Goal: Transaction & Acquisition: Purchase product/service

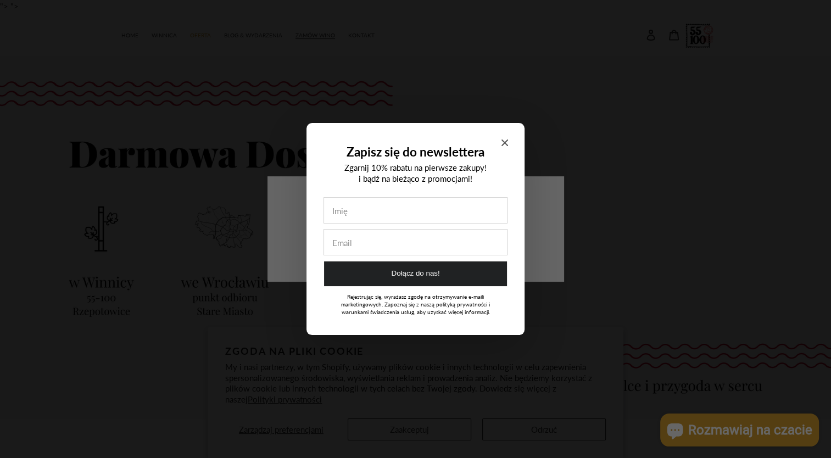
click at [507, 144] on icon "Close modal" at bounding box center [505, 143] width 7 height 7
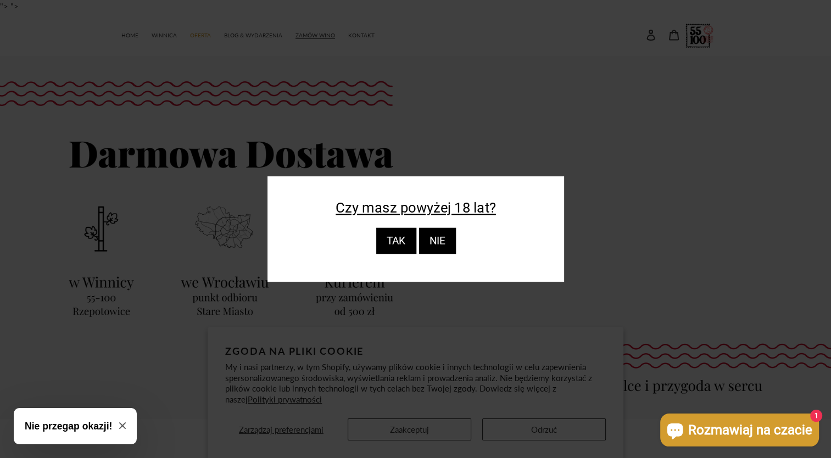
click at [398, 247] on div "TAK" at bounding box center [396, 241] width 40 height 26
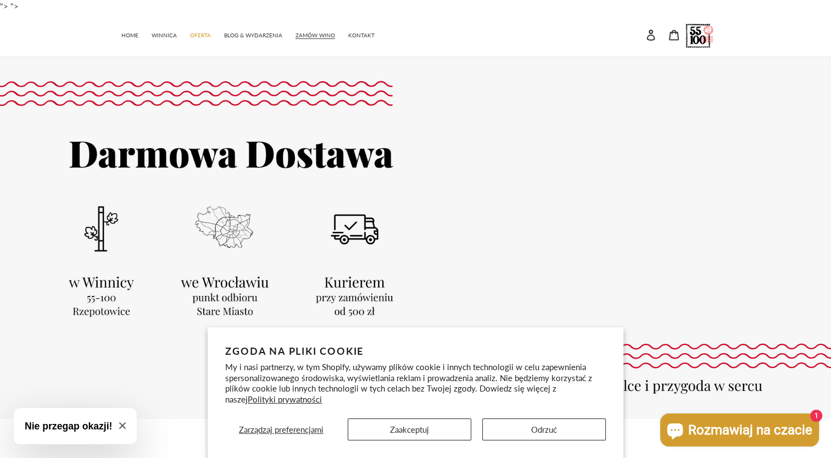
click at [775, 423] on span "Rozmawiaj na czacie" at bounding box center [751, 430] width 124 height 16
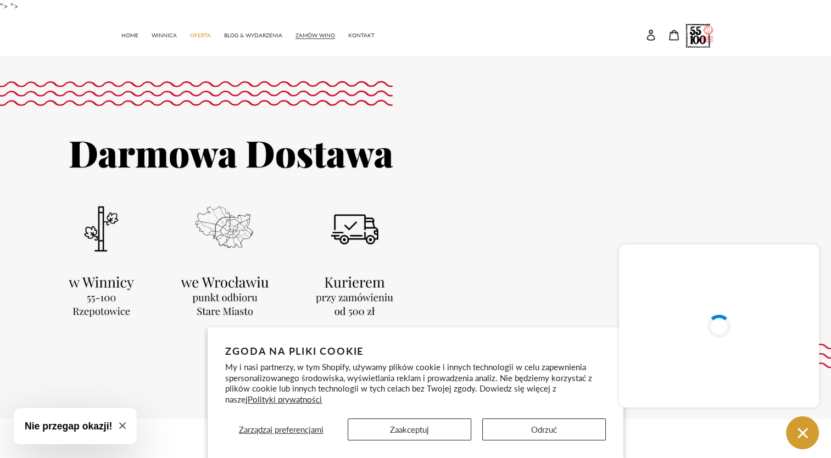
scroll to position [55, 0]
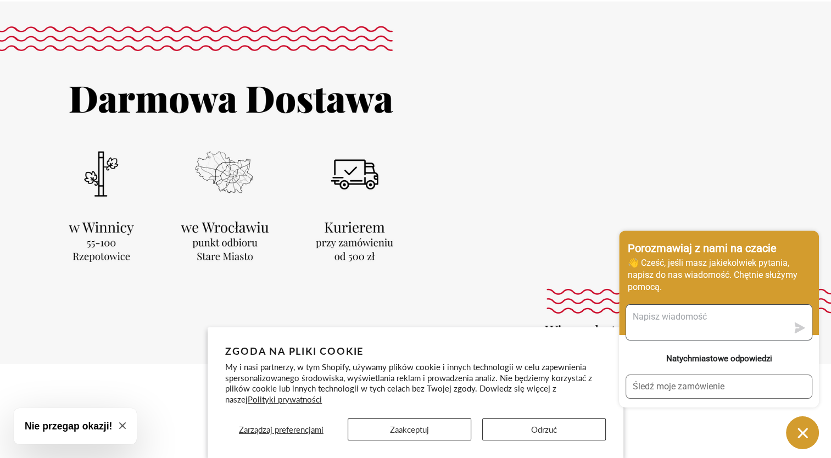
click at [676, 319] on textarea "Wyślij do nas wiadomość" at bounding box center [707, 322] width 162 height 35
type textarea "dzień dobry, czy jak dzisiaj zamówię wino to zdąży dojść do soboty?"
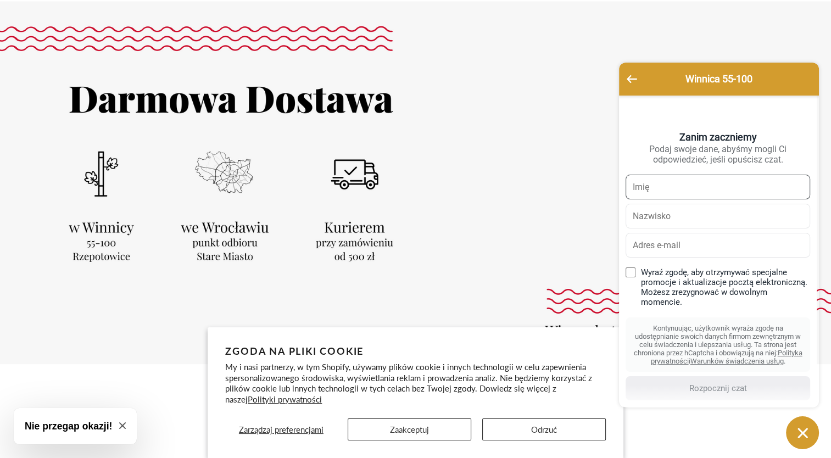
click at [647, 190] on input "text" at bounding box center [718, 187] width 185 height 25
type input "Beata"
type input "Baranska"
type input "beatabc@gazeta.pl"
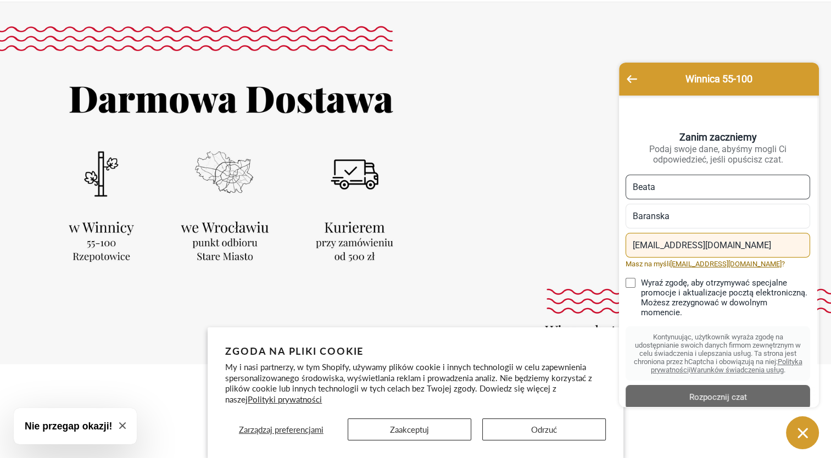
click at [633, 287] on input "Wyraź zgodę, aby otrzymywać specjalne promocje i aktualizacje pocztą elektronic…" at bounding box center [631, 283] width 10 height 10
click at [631, 288] on input "Wyraź zgodę, aby otrzymywać specjalne promocje i aktualizacje pocztą elektronic…" at bounding box center [631, 283] width 10 height 10
checkbox input "false"
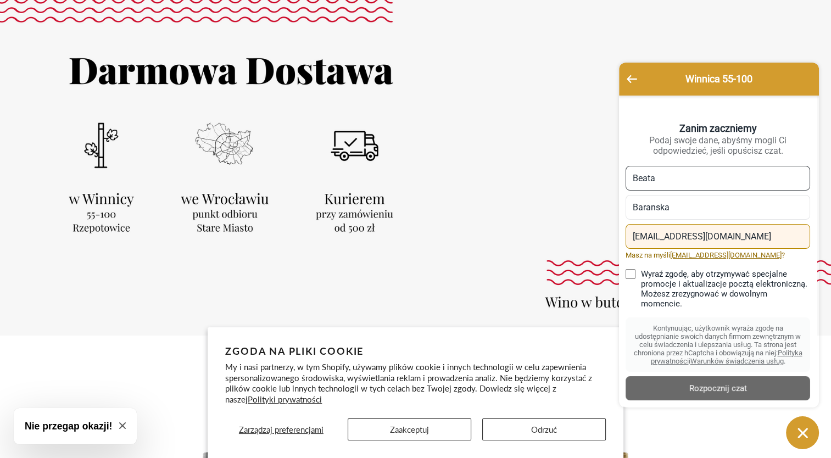
scroll to position [110, 0]
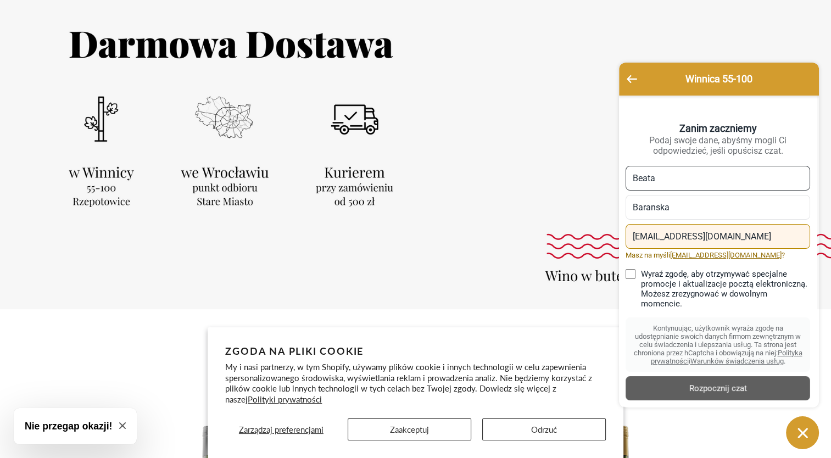
click at [713, 386] on div "Rozpocznij czat" at bounding box center [718, 388] width 171 height 12
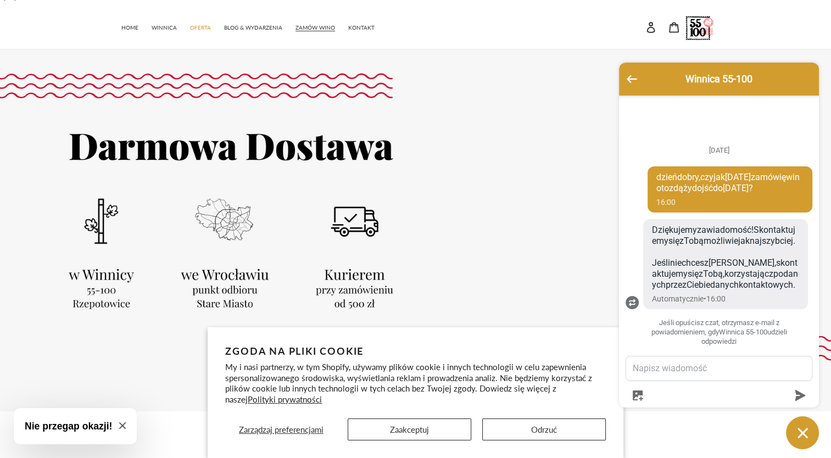
scroll to position [0, 0]
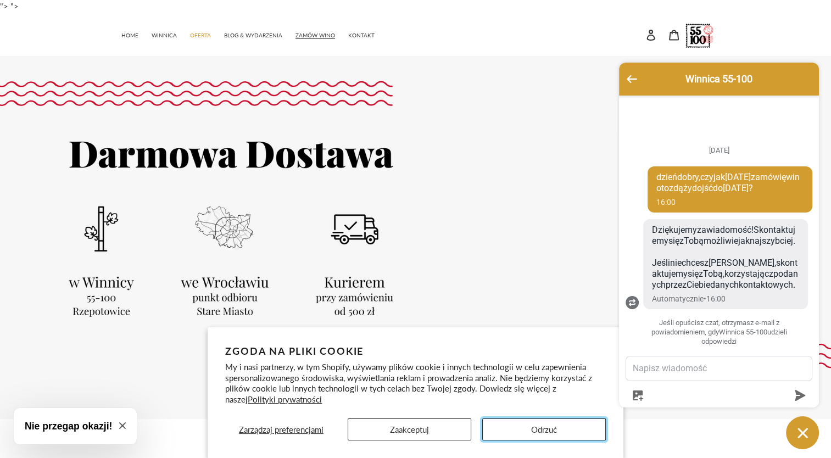
click at [537, 430] on button "Odrzuć" at bounding box center [544, 430] width 124 height 22
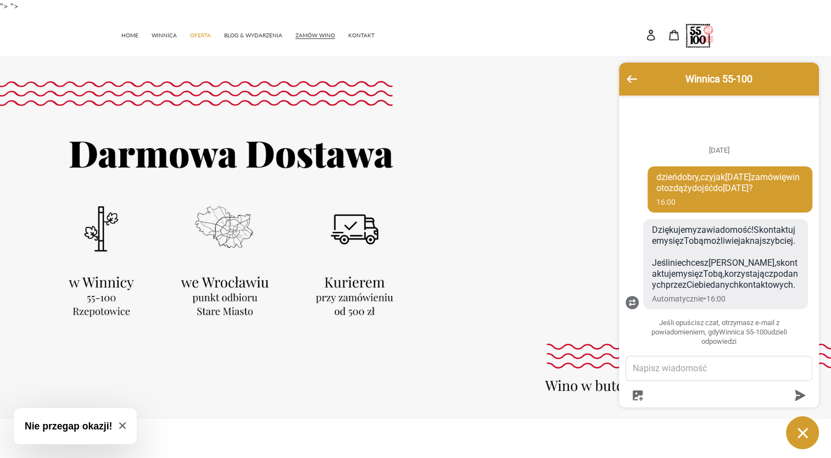
click at [800, 433] on icon "Okno czatu" at bounding box center [803, 433] width 17 height 17
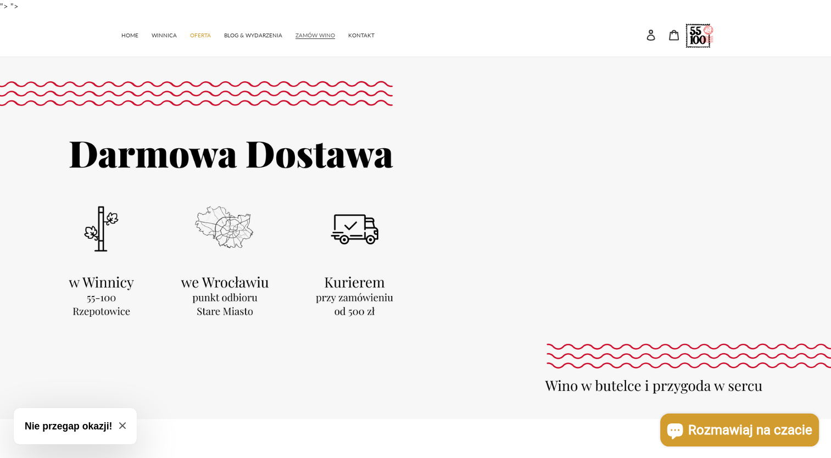
click at [315, 34] on span "ZAMÓW WINO" at bounding box center [316, 35] width 40 height 7
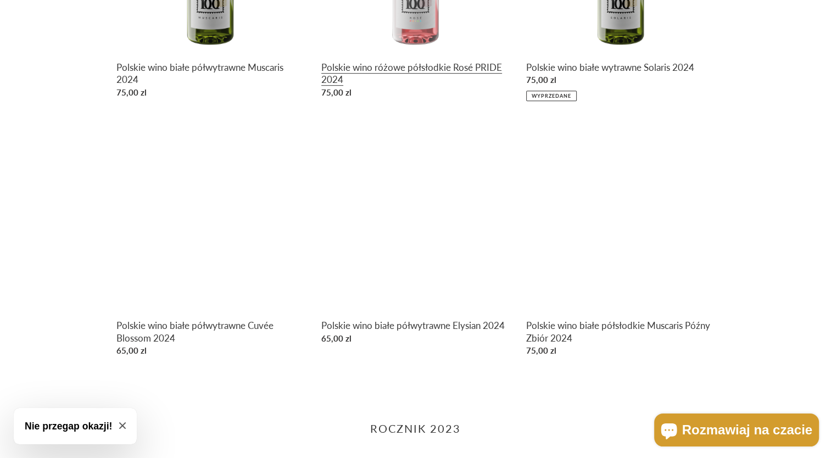
scroll to position [714, 0]
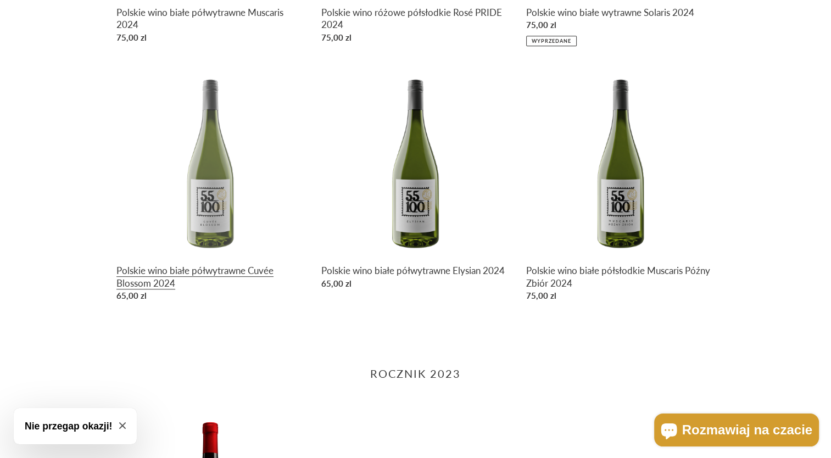
click at [209, 220] on link "Polskie wino białe półwytrawne Cuvée Blossom 2024" at bounding box center [211, 186] width 188 height 239
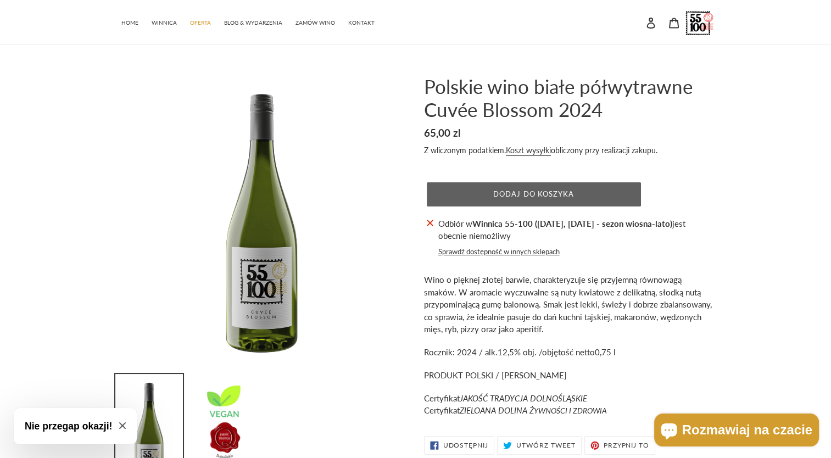
click at [478, 190] on button "Dodaj do koszyka" at bounding box center [534, 194] width 214 height 24
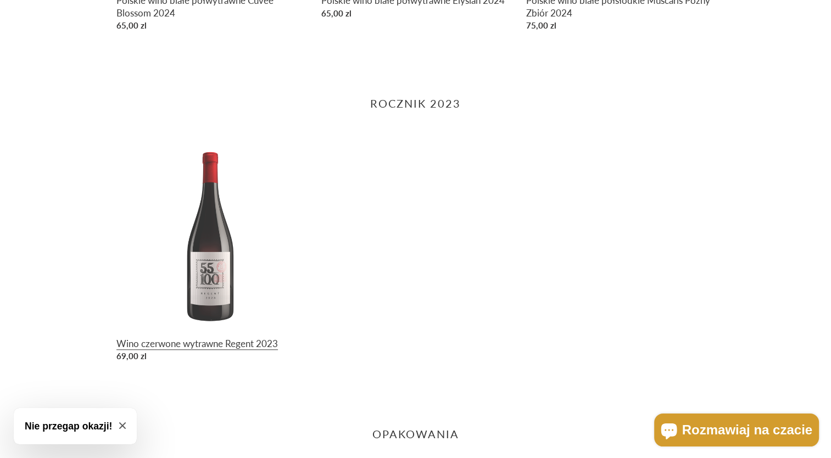
scroll to position [989, 0]
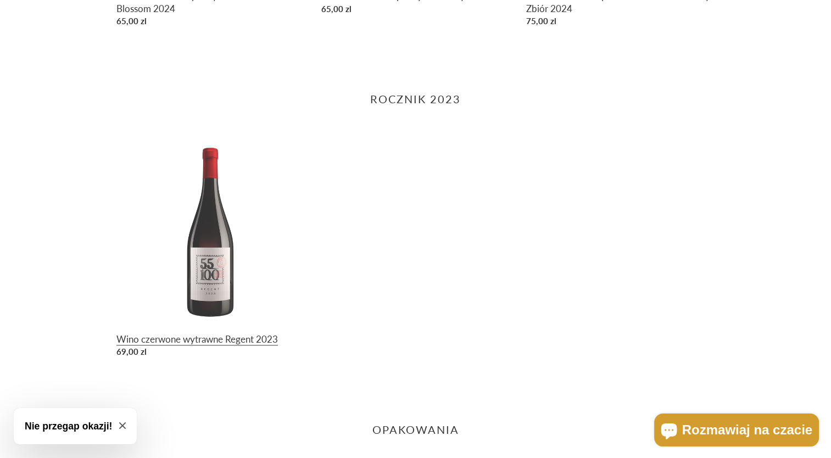
click at [225, 271] on link "Wino czerwone wytrawne Regent 2023" at bounding box center [211, 249] width 188 height 227
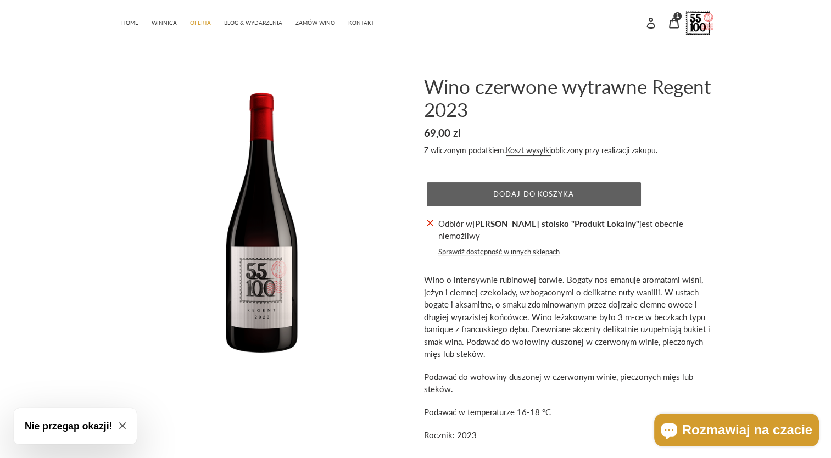
click at [524, 198] on button "Dodaj do koszyka" at bounding box center [534, 194] width 214 height 24
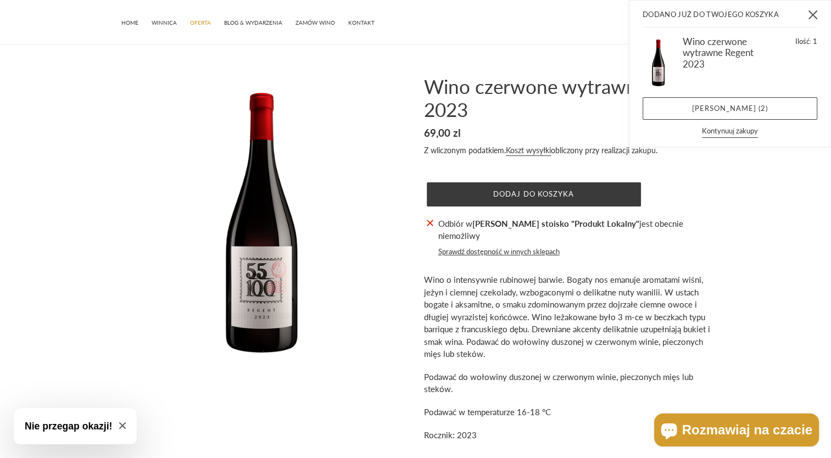
click at [814, 18] on icon "Zamknij" at bounding box center [813, 14] width 9 height 9
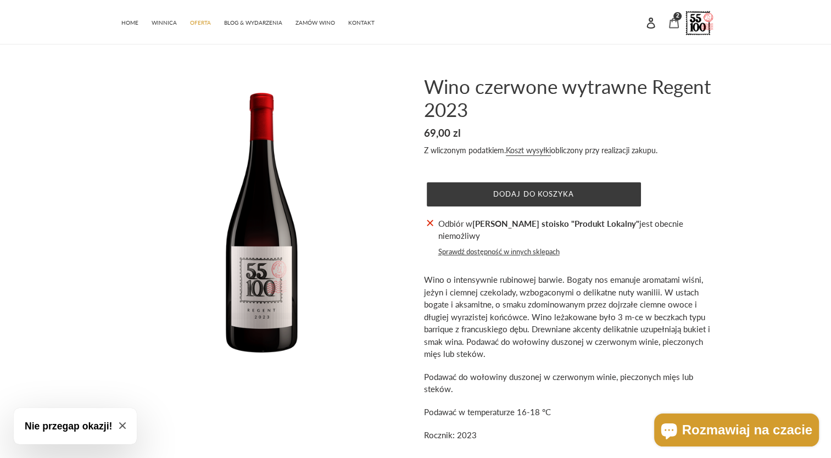
click at [672, 23] on icon at bounding box center [674, 23] width 11 height 11
